Goal: Check status

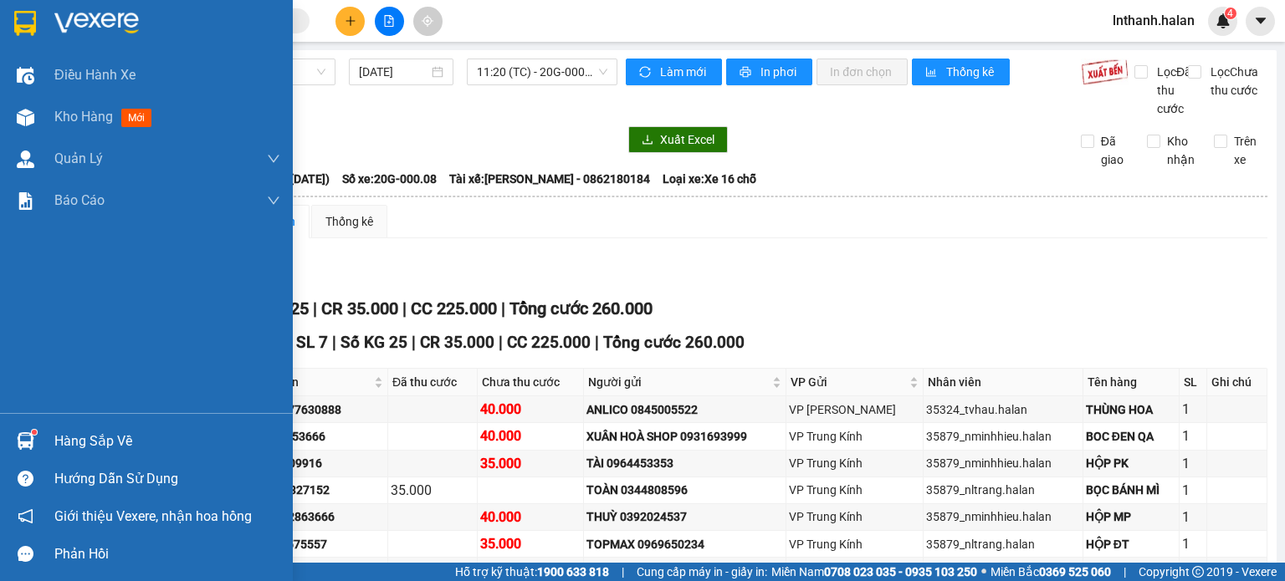
scroll to position [124, 0]
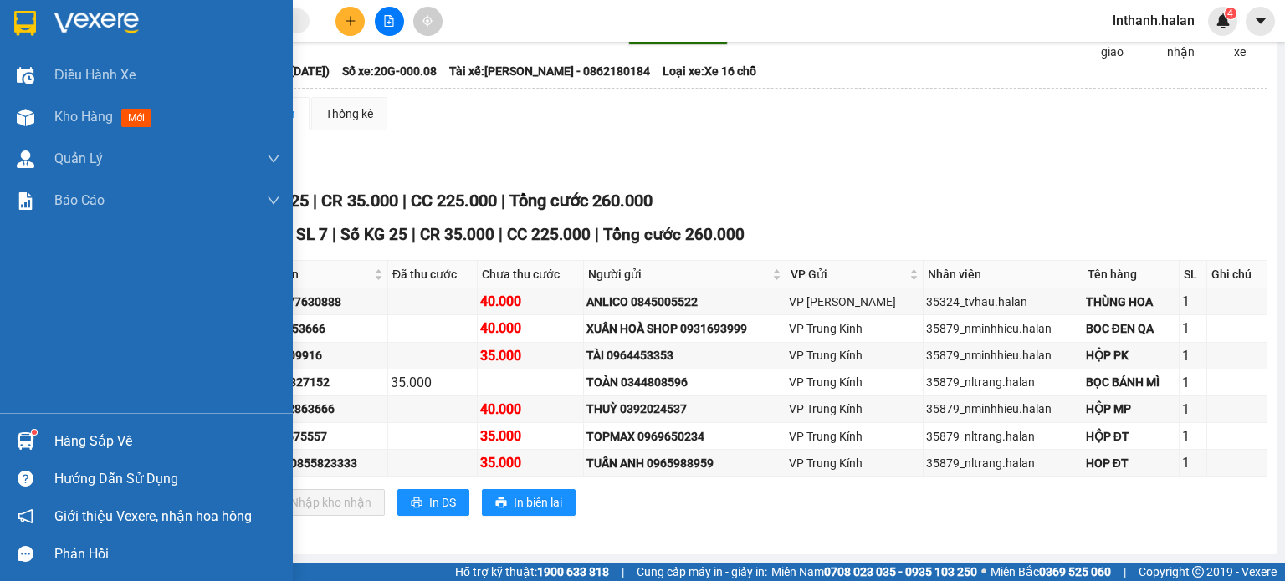
click at [31, 435] on img at bounding box center [26, 441] width 18 height 18
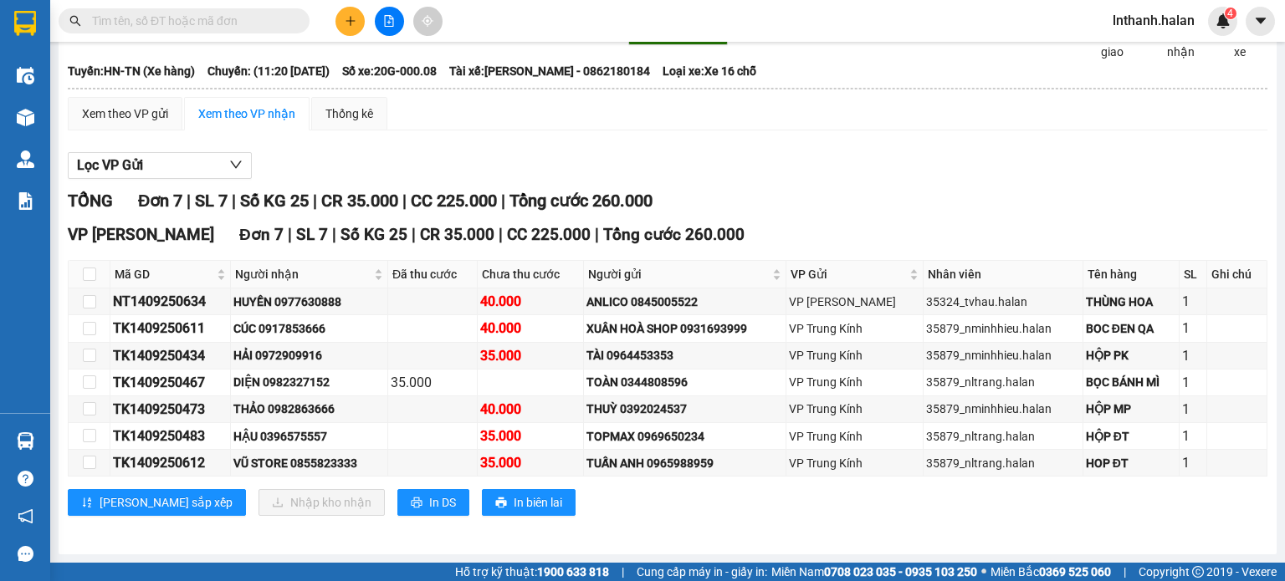
click at [822, 223] on section "Kết quả tìm kiếm ( 0 ) Bộ lọc Thuộc VP này No Data lnthanh.halan 4 Điều hành xe…" at bounding box center [642, 290] width 1285 height 581
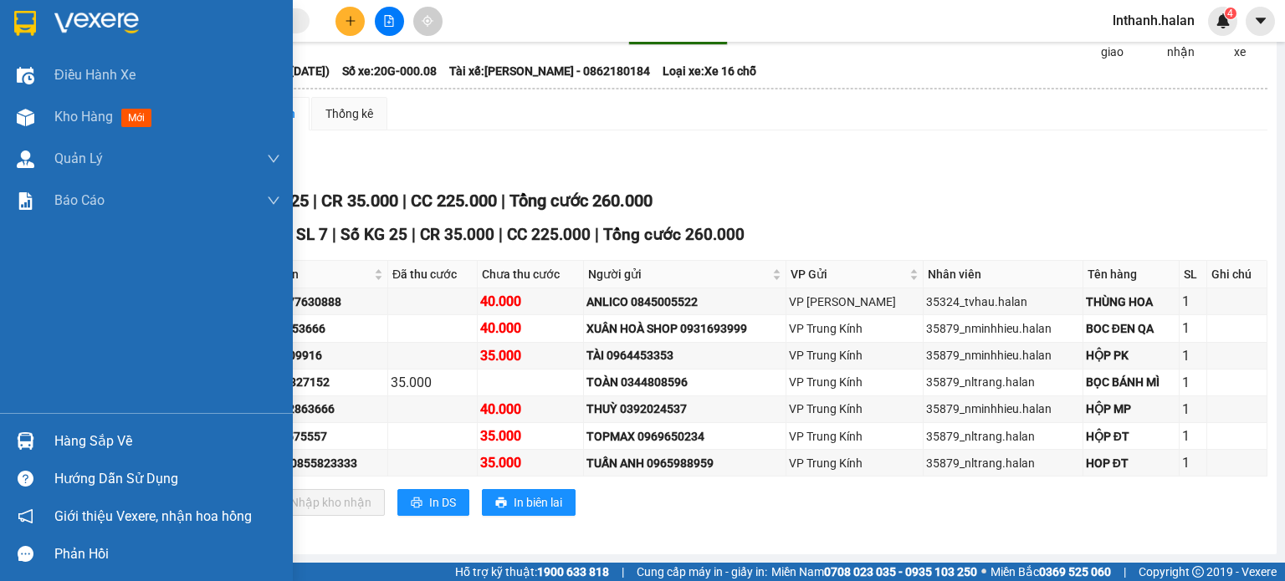
click at [21, 440] on img at bounding box center [26, 441] width 18 height 18
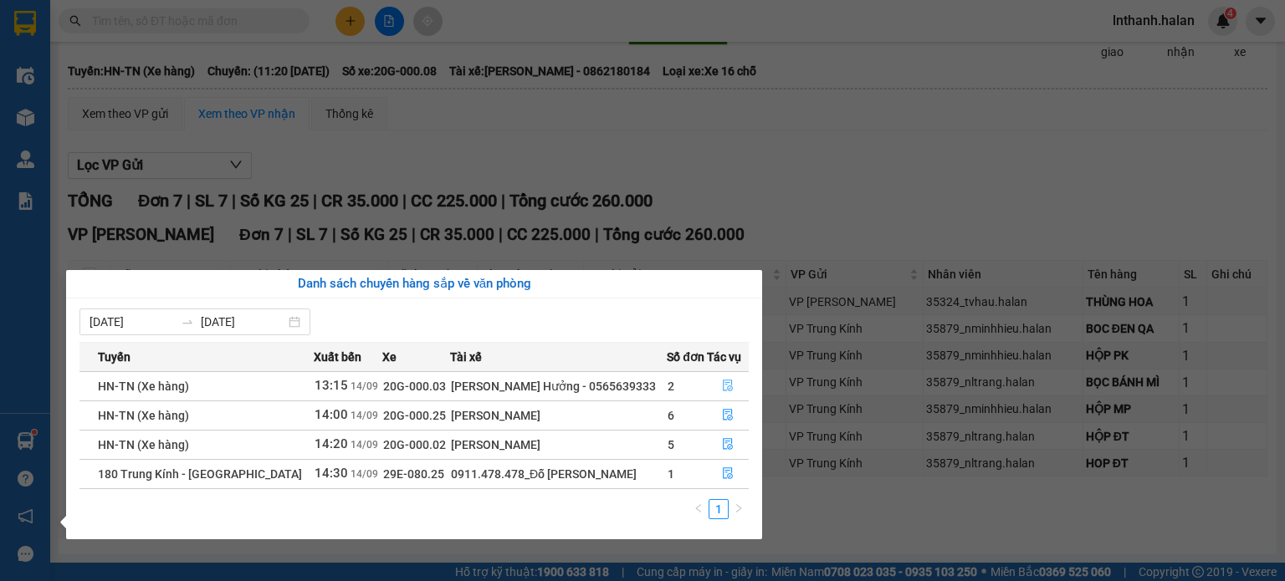
click at [727, 386] on icon "file-done" at bounding box center [728, 386] width 12 height 12
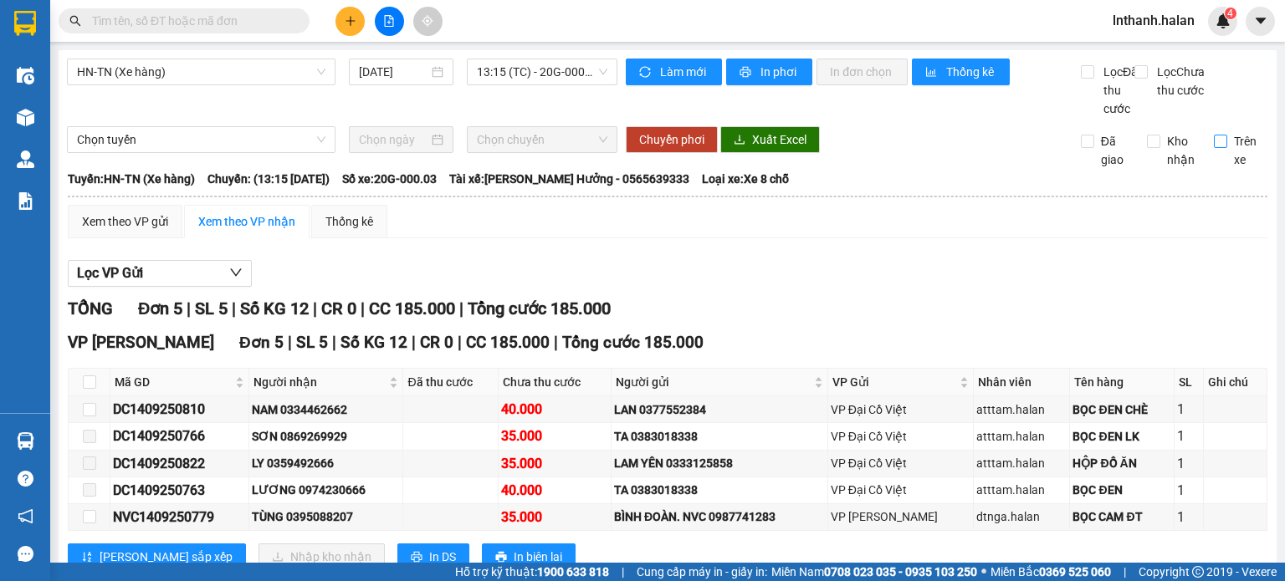
click at [1227, 163] on span "Trên xe" at bounding box center [1247, 150] width 41 height 37
click at [1224, 148] on input "Trên xe" at bounding box center [1220, 141] width 13 height 13
checkbox input "true"
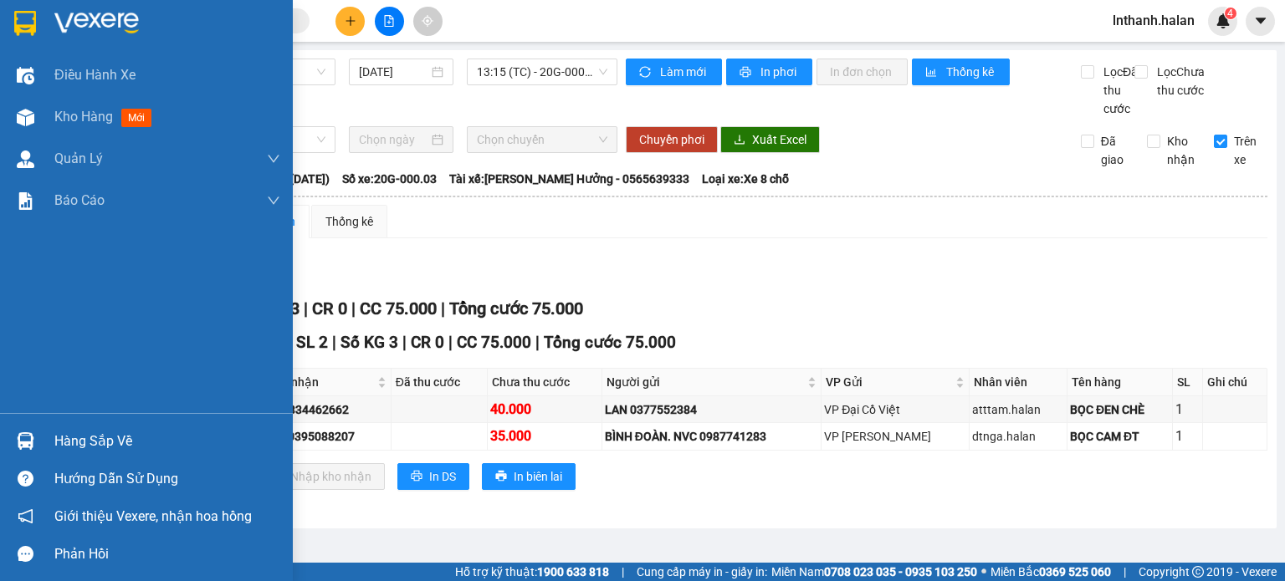
click at [35, 437] on div at bounding box center [25, 441] width 29 height 29
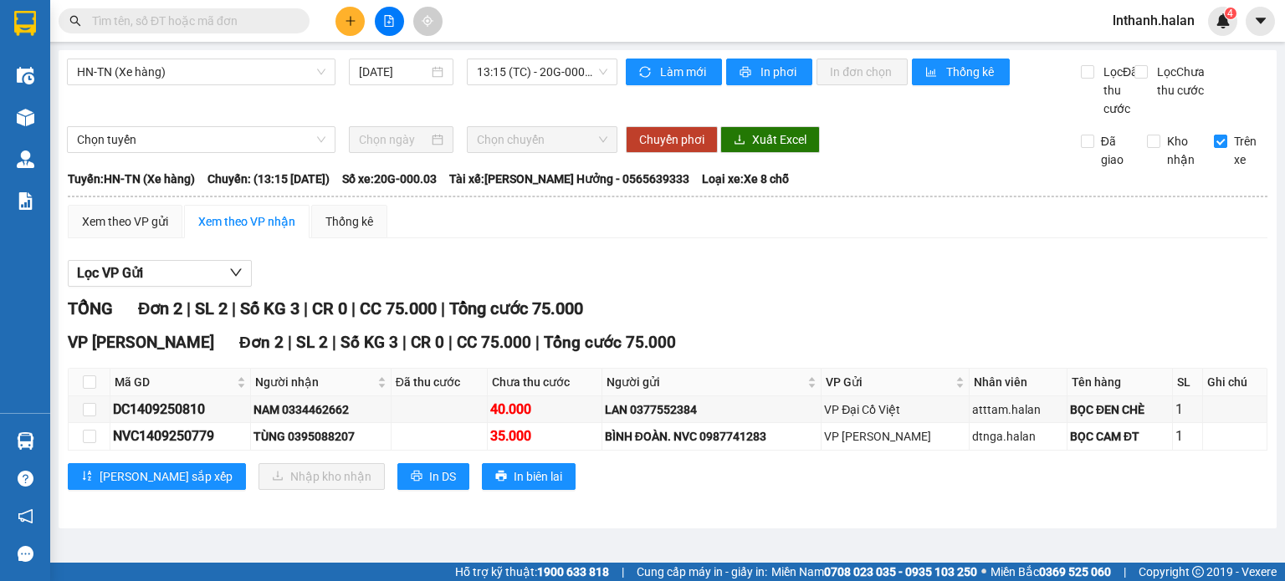
click at [996, 306] on section "Kết quả tìm kiếm ( 0 ) Bộ lọc Thuộc VP này No Data lnthanh.halan 4 Điều hành xe…" at bounding box center [642, 290] width 1285 height 581
